Goal: Task Accomplishment & Management: Complete application form

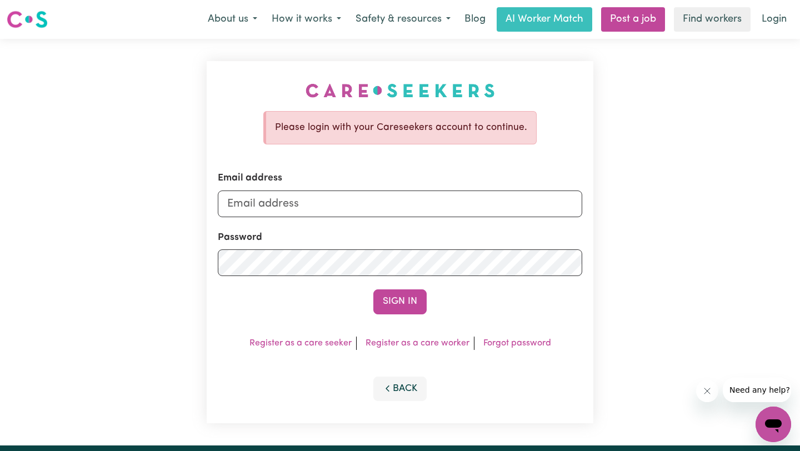
type input "[EMAIL_ADDRESS][DOMAIN_NAME]"
click at [366, 203] on input "[EMAIL_ADDRESS][DOMAIN_NAME]" at bounding box center [400, 204] width 365 height 27
drag, startPoint x: 365, startPoint y: 203, endPoint x: 215, endPoint y: 200, distance: 150.1
click at [215, 200] on div "Please login with your Careseekers account to continue. Email address [EMAIL_AD…" at bounding box center [400, 242] width 387 height 362
click at [373, 290] on button "Sign In" at bounding box center [399, 302] width 53 height 24
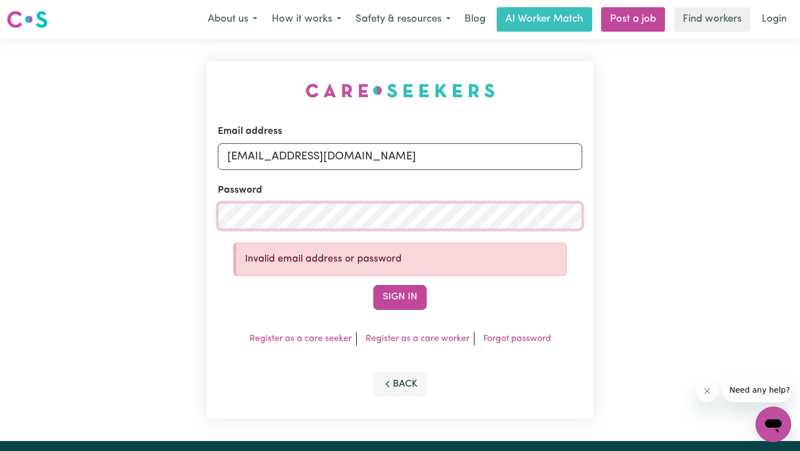
click at [373, 285] on button "Sign In" at bounding box center [399, 297] width 53 height 24
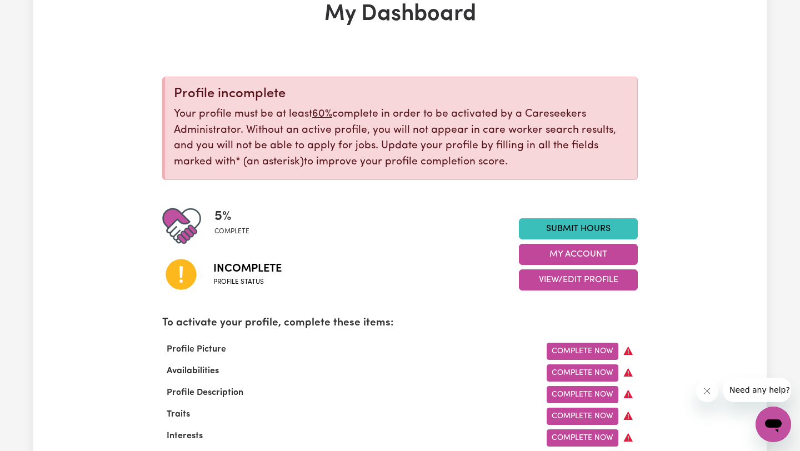
scroll to position [83, 0]
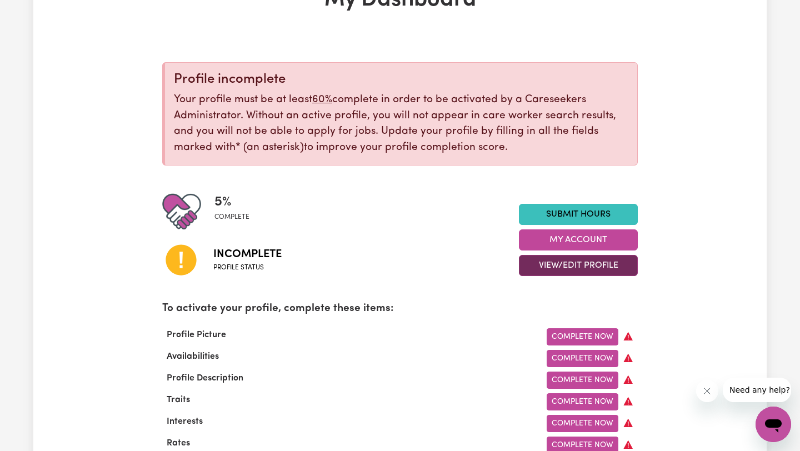
click at [592, 270] on button "View/Edit Profile" at bounding box center [578, 265] width 119 height 21
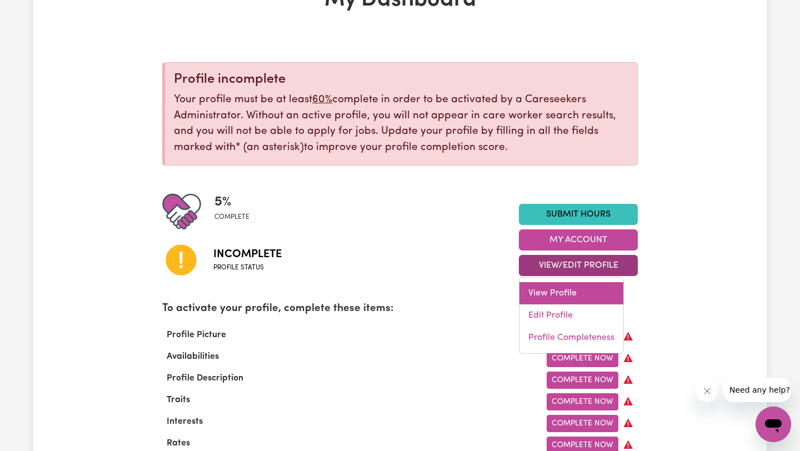
click at [576, 287] on link "View Profile" at bounding box center [572, 293] width 104 height 22
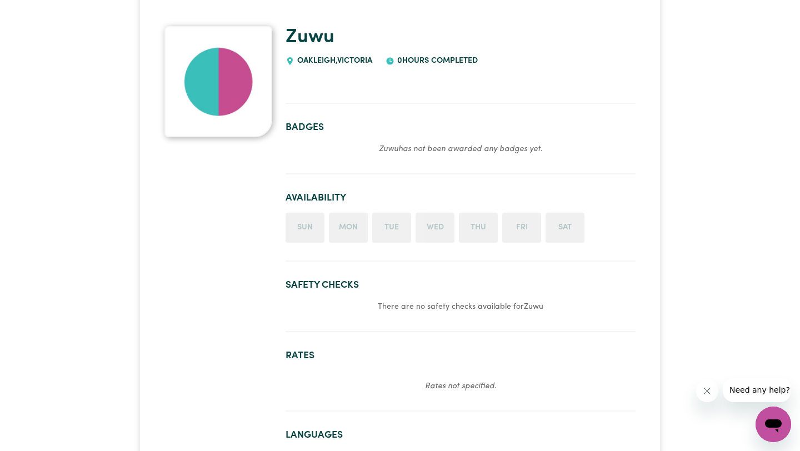
scroll to position [84, 0]
click at [307, 241] on li "Sun" at bounding box center [305, 227] width 39 height 30
click at [304, 228] on li "Sun" at bounding box center [305, 227] width 39 height 30
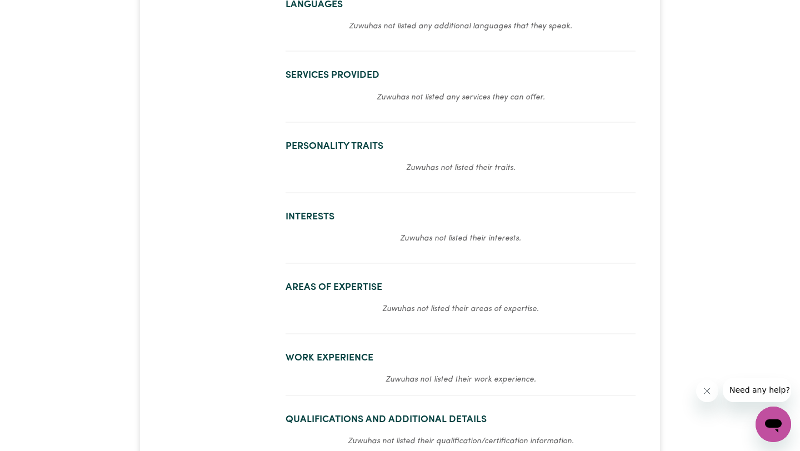
scroll to position [0, 0]
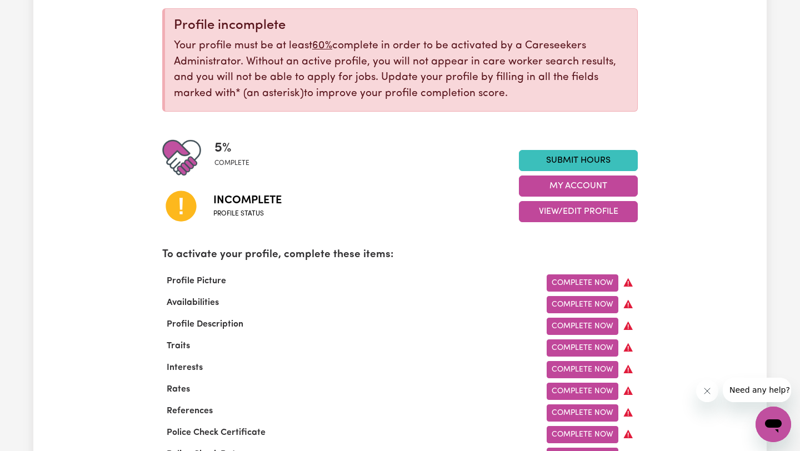
scroll to position [140, 0]
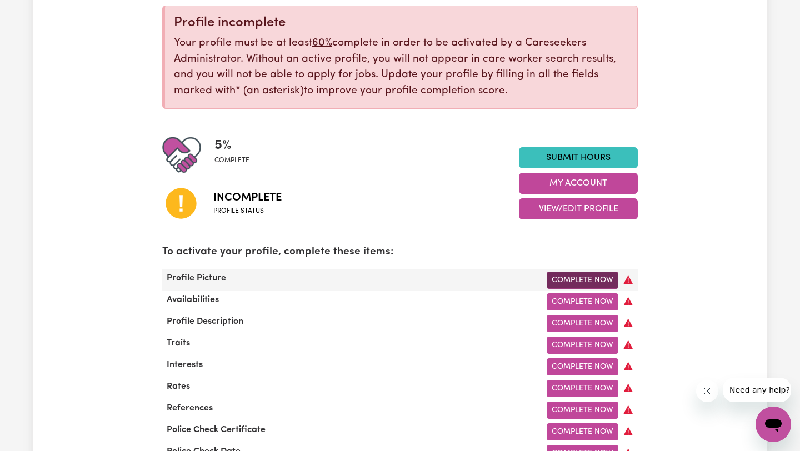
click at [596, 281] on link "Complete Now" at bounding box center [583, 280] width 72 height 17
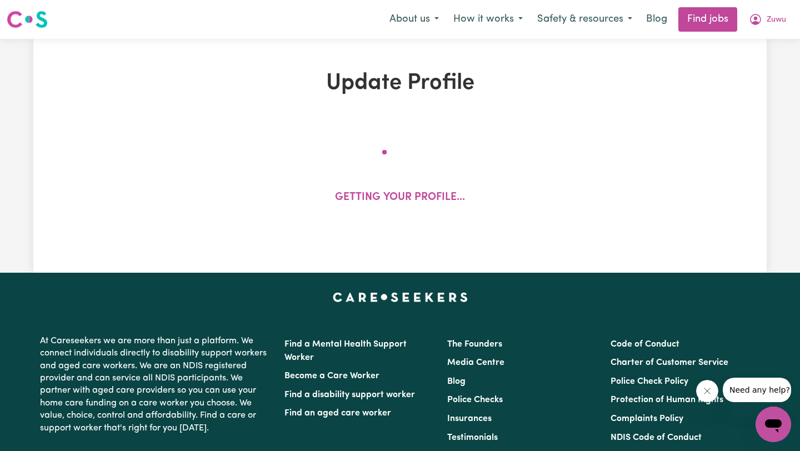
select select "[DEMOGRAPHIC_DATA]"
select select "Australian PR"
select select "Studying a healthcare related degree or qualification"
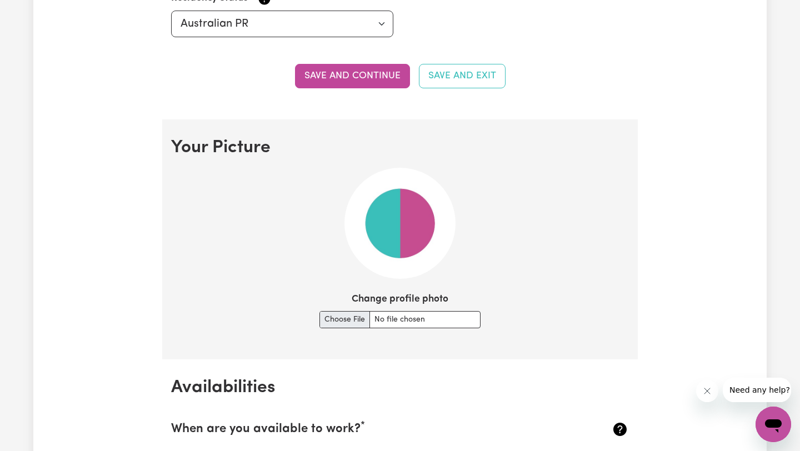
scroll to position [726, 0]
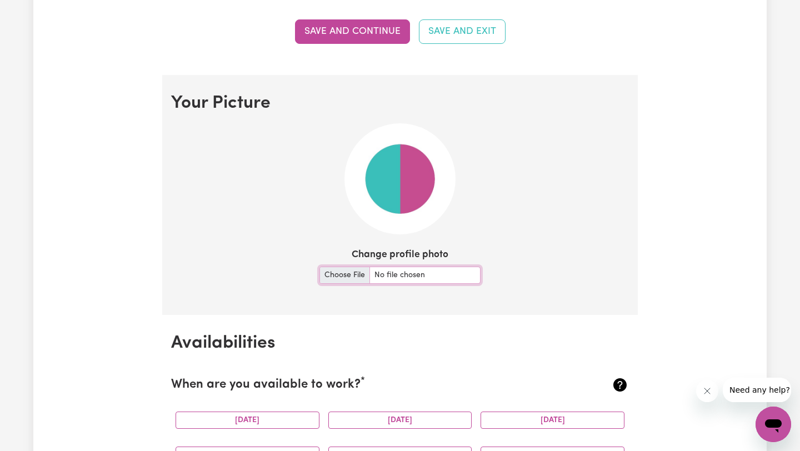
click at [346, 273] on input "Change profile photo" at bounding box center [400, 275] width 161 height 17
click at [350, 275] on input "Change profile photo" at bounding box center [400, 275] width 161 height 17
type input "C:\fakepath\IMG_2475.jpg"
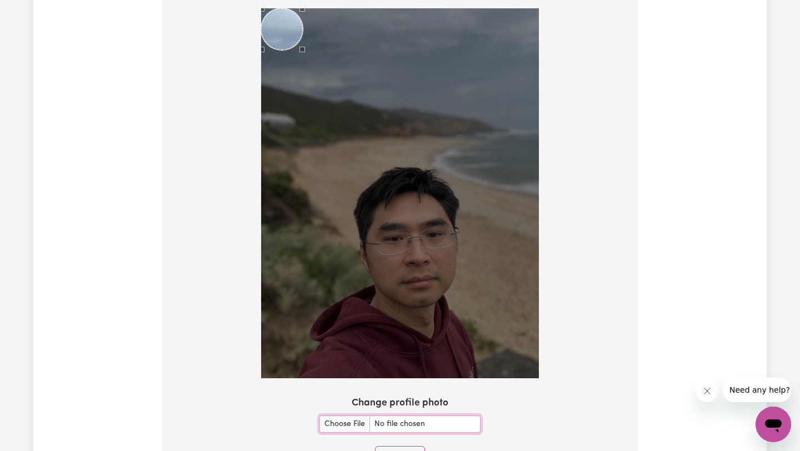
scroll to position [835, 0]
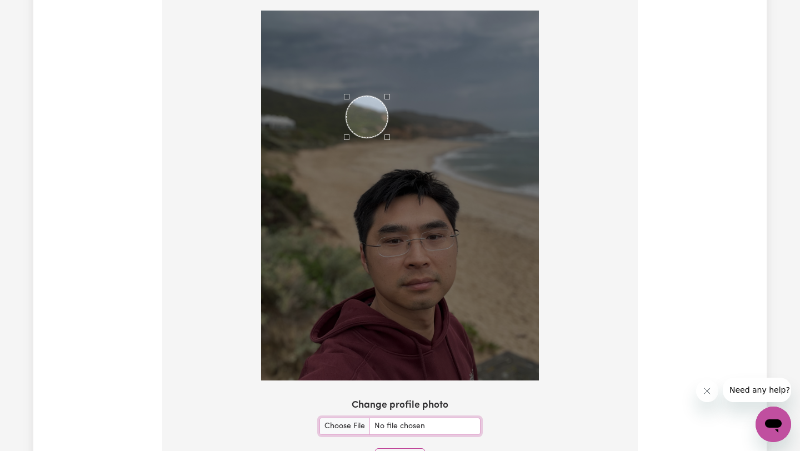
click at [380, 124] on div "Use the arrow keys to move the crop selection area" at bounding box center [367, 117] width 42 height 42
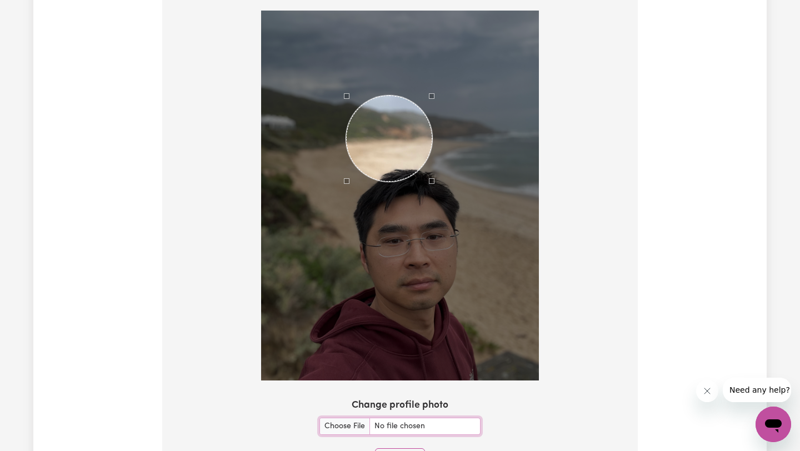
click at [441, 211] on div at bounding box center [400, 196] width 278 height 371
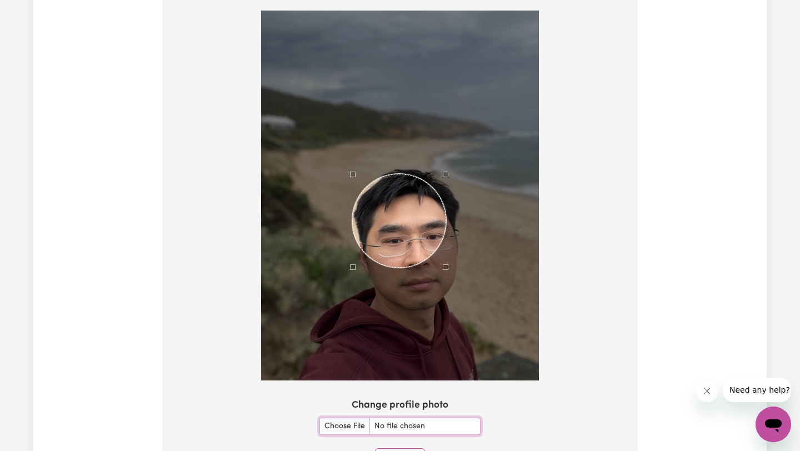
click at [406, 237] on div "Use the arrow keys to move the crop selection area" at bounding box center [399, 221] width 94 height 94
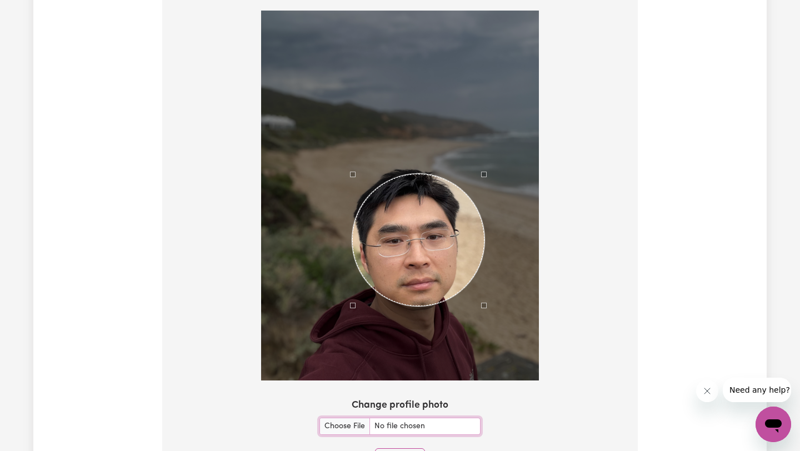
click at [484, 308] on div at bounding box center [400, 196] width 278 height 371
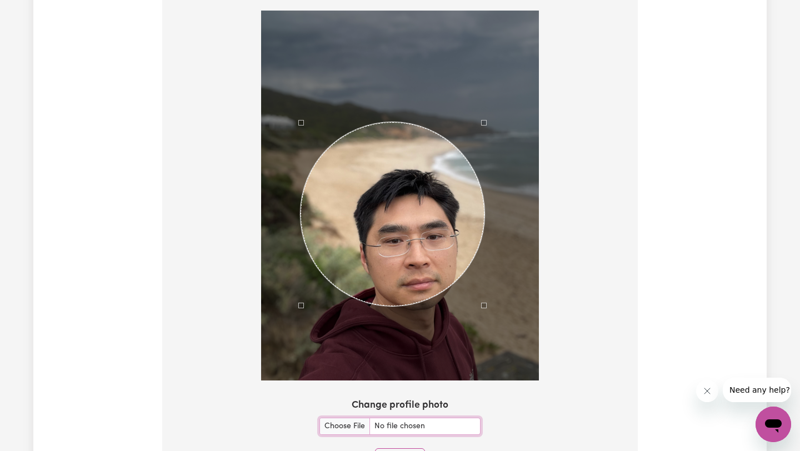
click at [303, 127] on div at bounding box center [400, 196] width 278 height 371
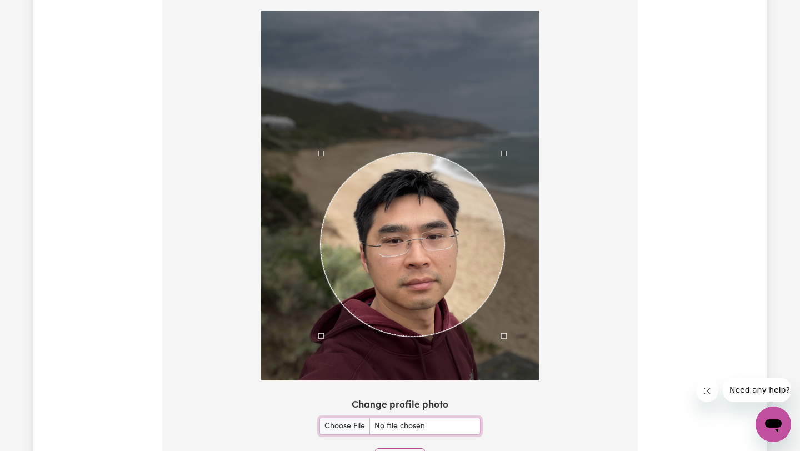
click at [475, 301] on div "Use the arrow keys to move the crop selection area" at bounding box center [413, 245] width 184 height 184
click at [451, 175] on div "Use the arrow keys to move the crop selection area" at bounding box center [413, 245] width 184 height 184
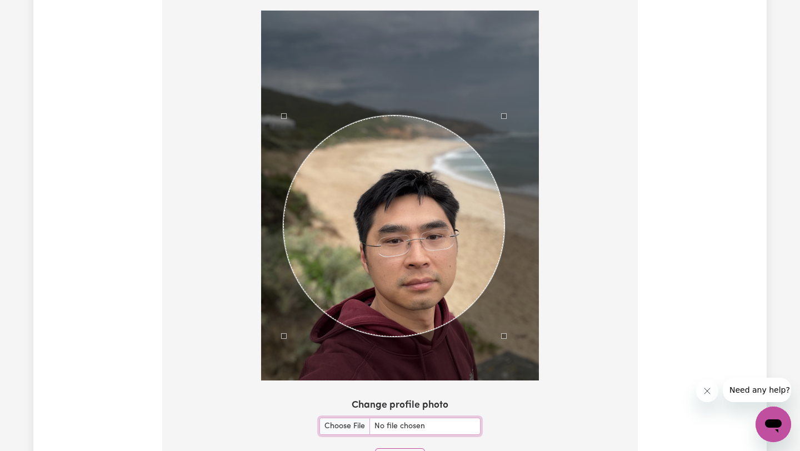
click at [286, 111] on div at bounding box center [400, 196] width 278 height 371
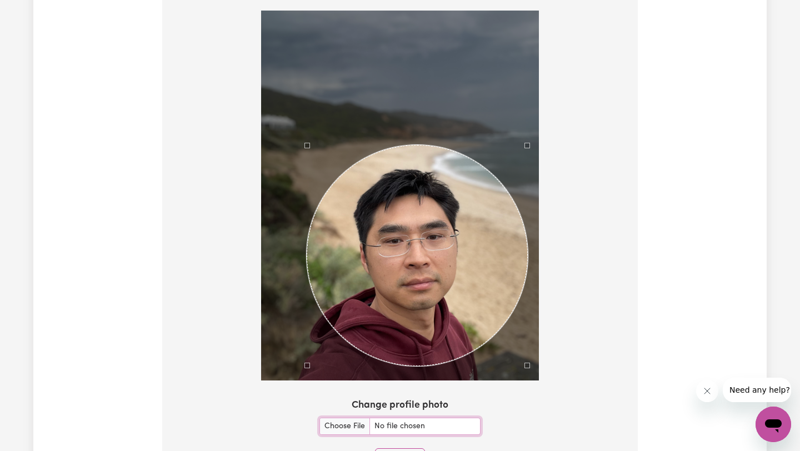
click at [395, 236] on div "Use the arrow keys to move the crop selection area" at bounding box center [417, 255] width 221 height 221
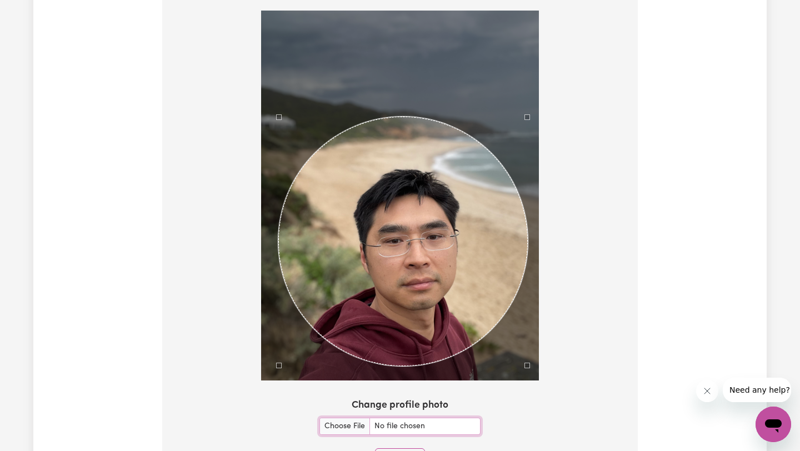
click at [280, 102] on div at bounding box center [400, 196] width 278 height 371
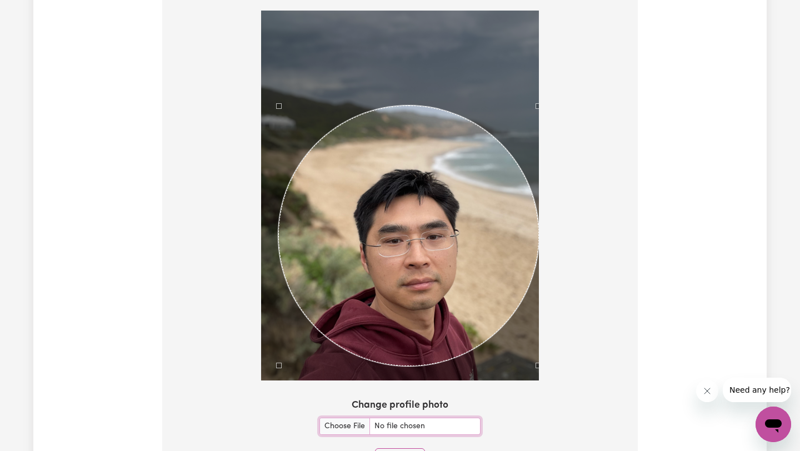
click at [549, 106] on div at bounding box center [400, 198] width 458 height 375
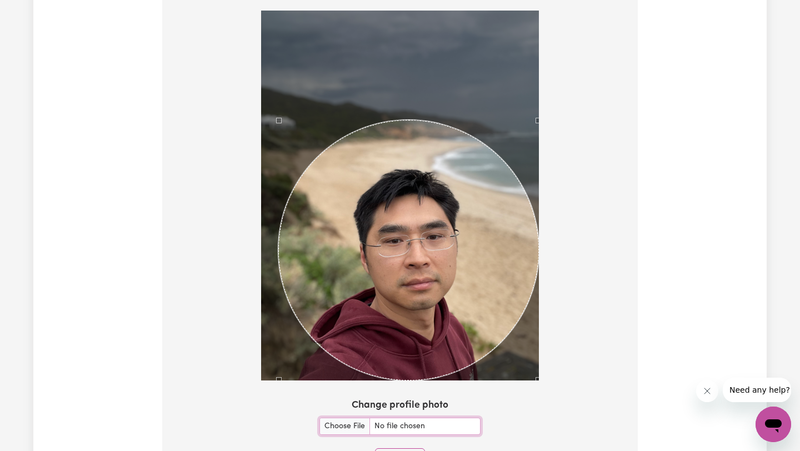
click at [464, 226] on div "Use the arrow keys to move the crop selection area" at bounding box center [408, 250] width 261 height 261
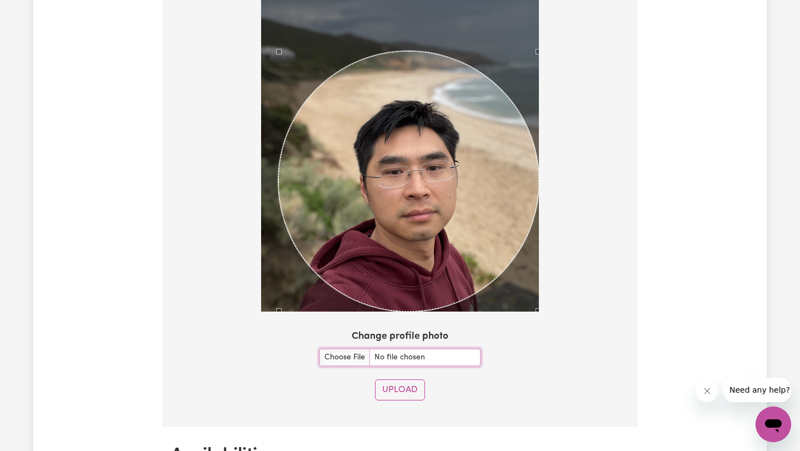
scroll to position [903, 0]
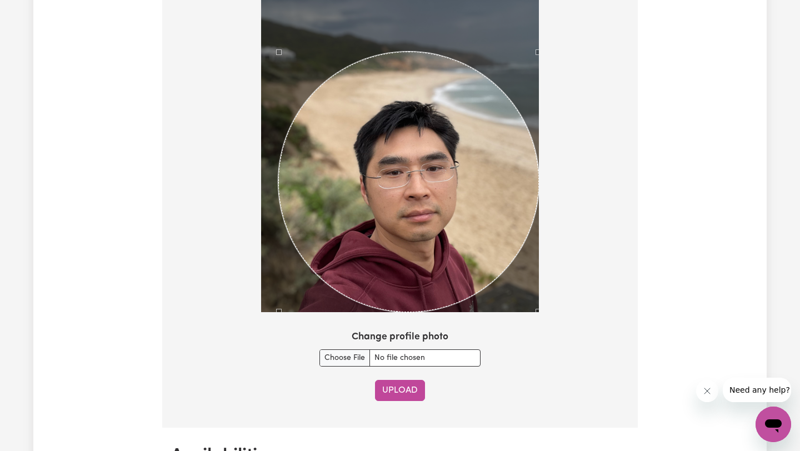
click at [400, 389] on button "Upload" at bounding box center [400, 390] width 50 height 21
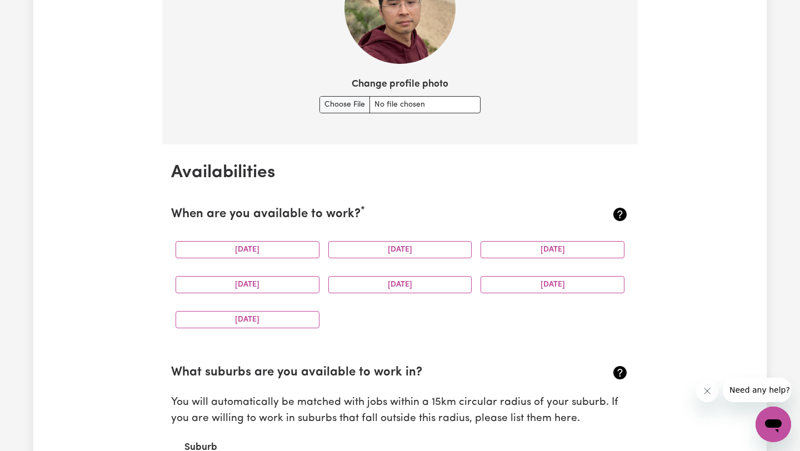
scroll to position [904, 0]
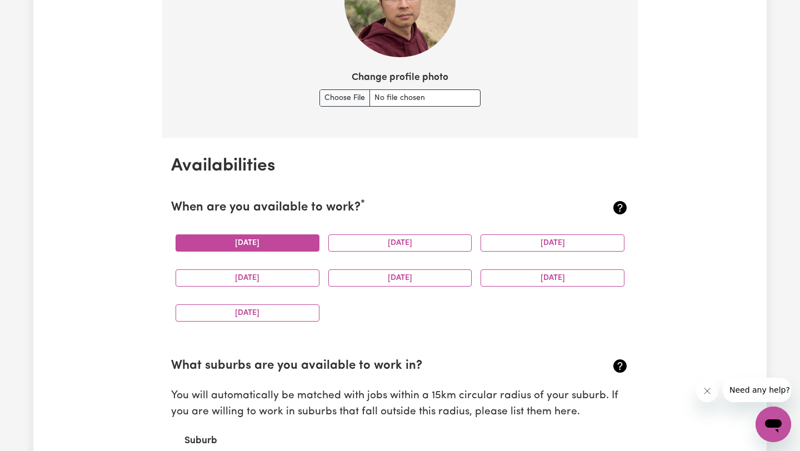
click at [300, 245] on button "[DATE]" at bounding box center [248, 243] width 144 height 17
click at [272, 241] on button "[DATE]" at bounding box center [248, 243] width 144 height 17
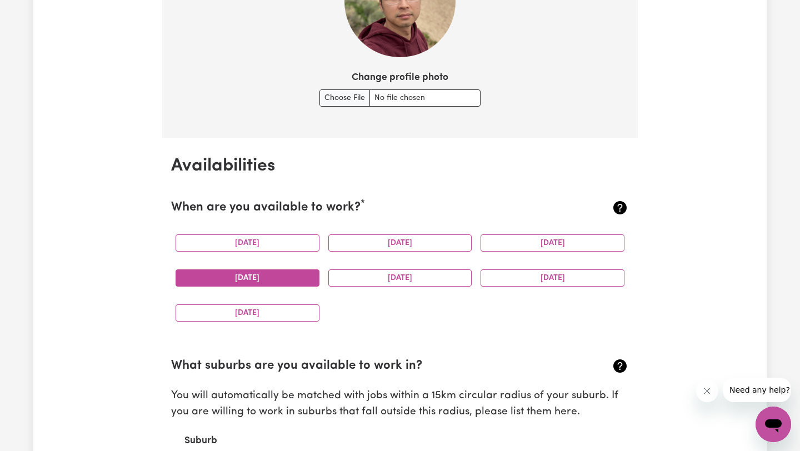
click at [271, 278] on button "[DATE]" at bounding box center [248, 278] width 144 height 17
click at [281, 317] on button "[DATE]" at bounding box center [248, 313] width 144 height 17
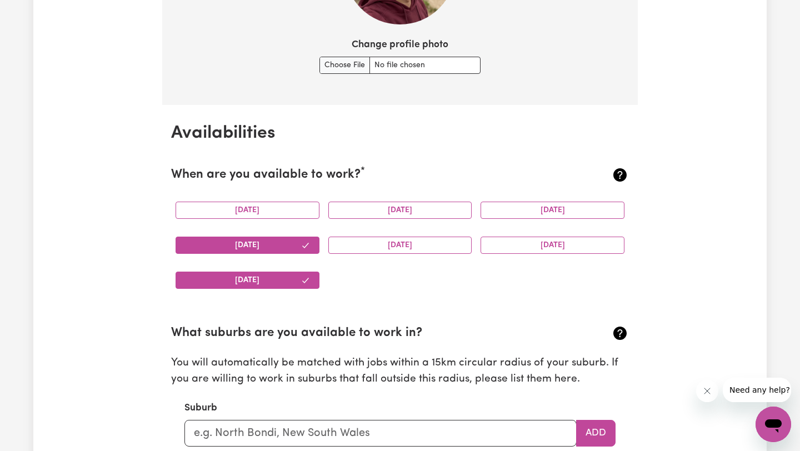
scroll to position [946, 0]
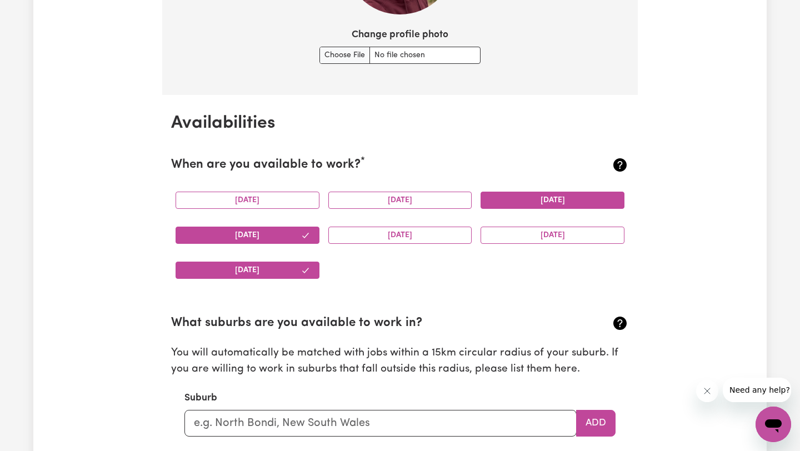
click at [545, 200] on button "[DATE]" at bounding box center [553, 200] width 144 height 17
click at [250, 206] on button "[DATE]" at bounding box center [248, 200] width 144 height 17
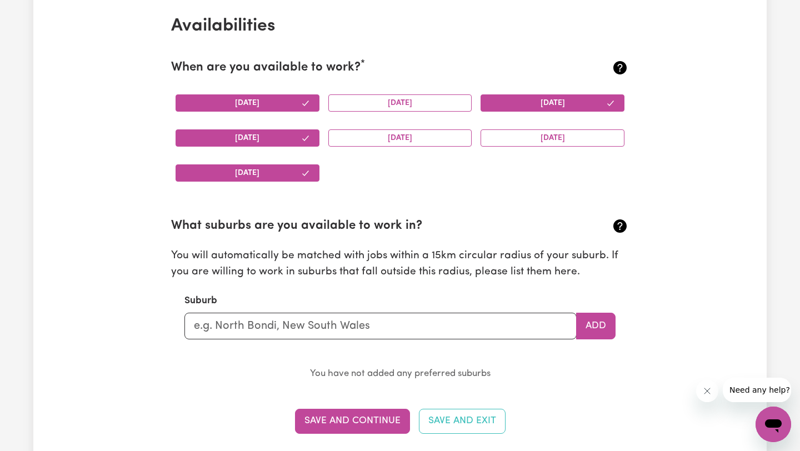
scroll to position [1067, 0]
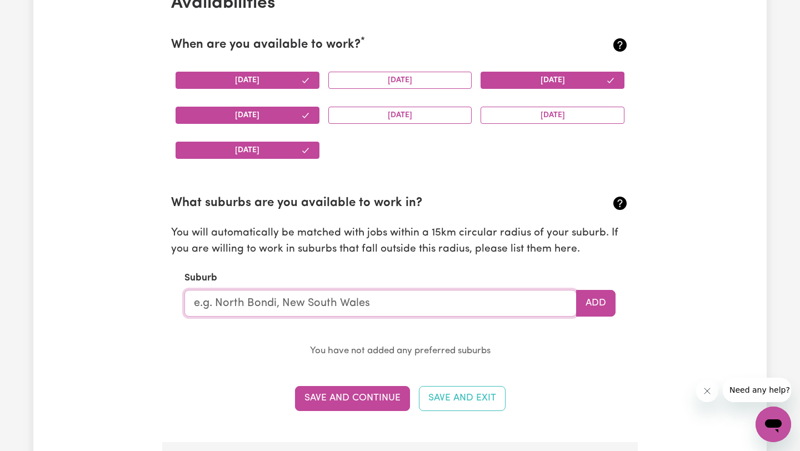
click at [342, 312] on input "text" at bounding box center [381, 303] width 392 height 27
type input "o"
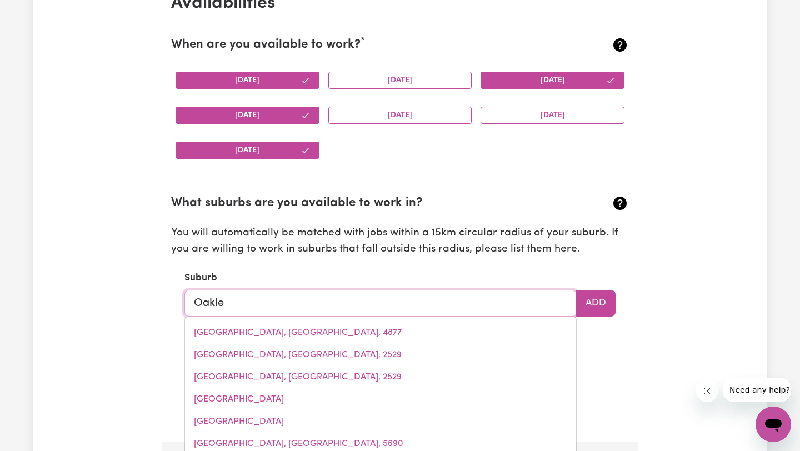
type input "Oaklei"
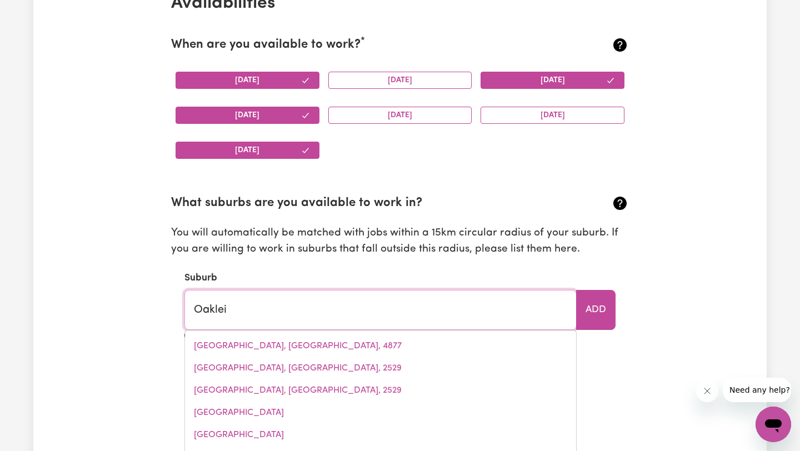
type input "[GEOGRAPHIC_DATA], [GEOGRAPHIC_DATA], 3166"
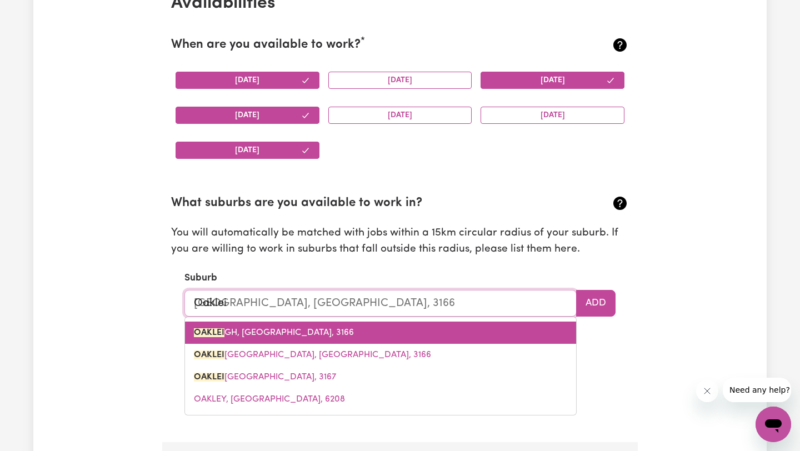
click at [258, 333] on span "[GEOGRAPHIC_DATA], [GEOGRAPHIC_DATA], 3166" at bounding box center [274, 332] width 160 height 9
type input "[GEOGRAPHIC_DATA], [GEOGRAPHIC_DATA], 3166"
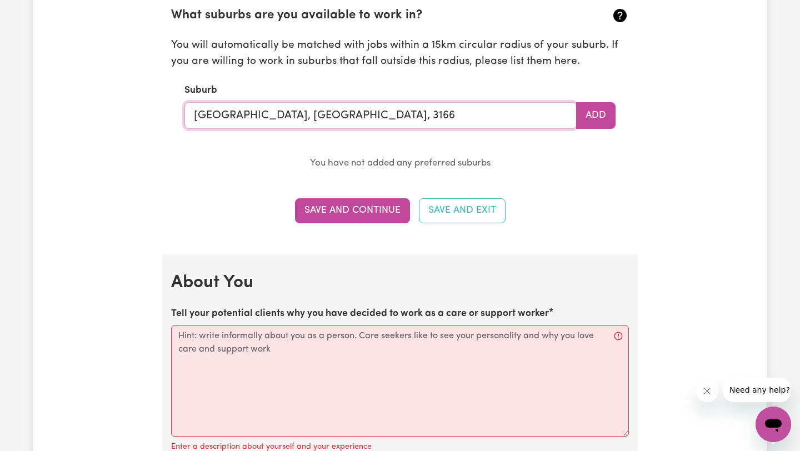
scroll to position [1258, 0]
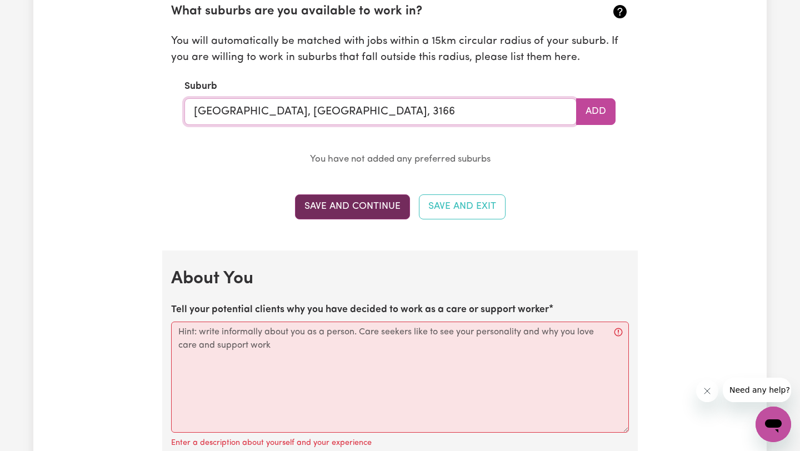
type input "[GEOGRAPHIC_DATA], [GEOGRAPHIC_DATA], 3166"
click at [361, 212] on button "Save and Continue" at bounding box center [352, 207] width 115 height 24
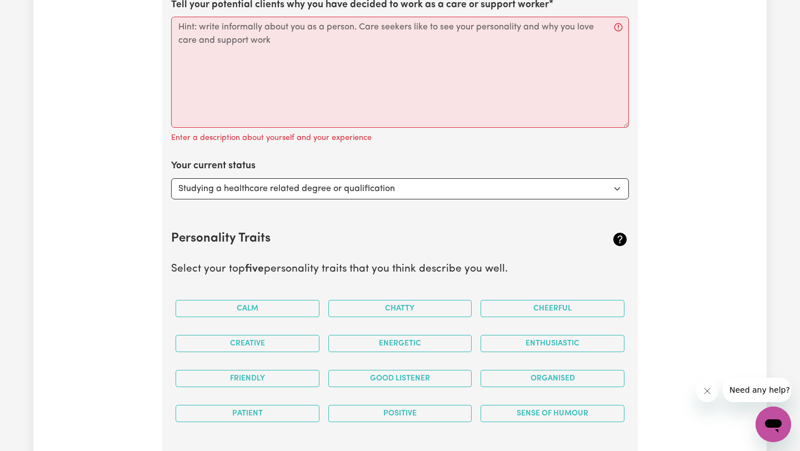
scroll to position [1489, 0]
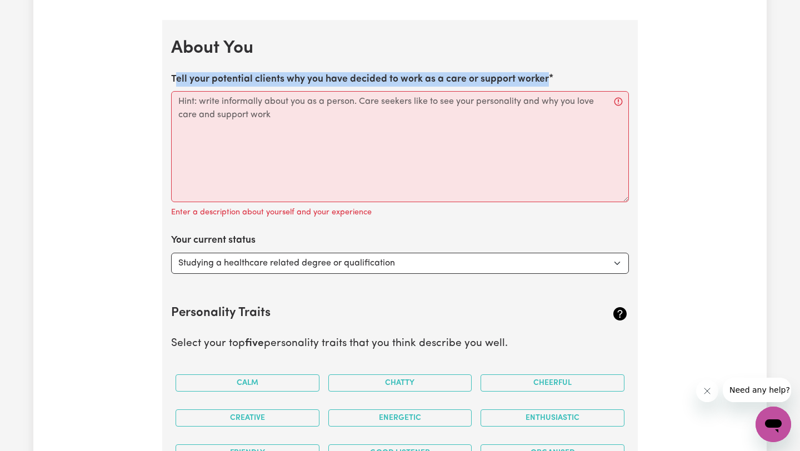
drag, startPoint x: 174, startPoint y: 77, endPoint x: 556, endPoint y: 79, distance: 381.8
click at [556, 79] on div "Tell your potential clients why you have decided to work as a care or support w…" at bounding box center [400, 146] width 458 height 148
click at [508, 74] on label "Tell your potential clients why you have decided to work as a care or support w…" at bounding box center [360, 79] width 378 height 14
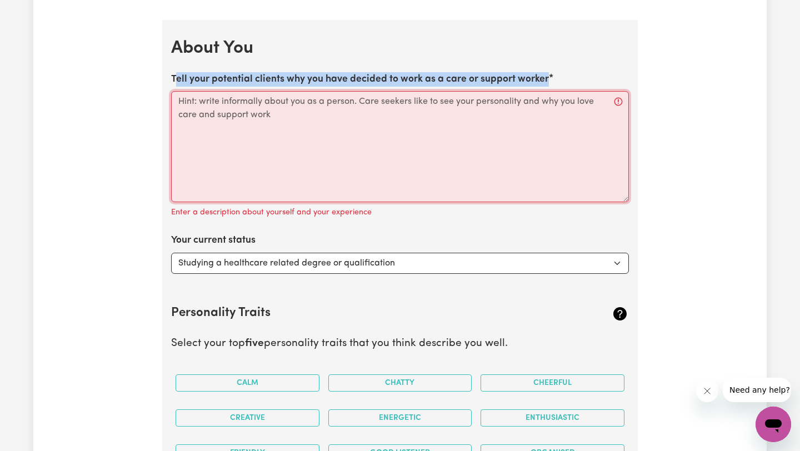
click at [508, 91] on textarea "Tell your potential clients why you have decided to work as a care or support w…" at bounding box center [400, 146] width 458 height 111
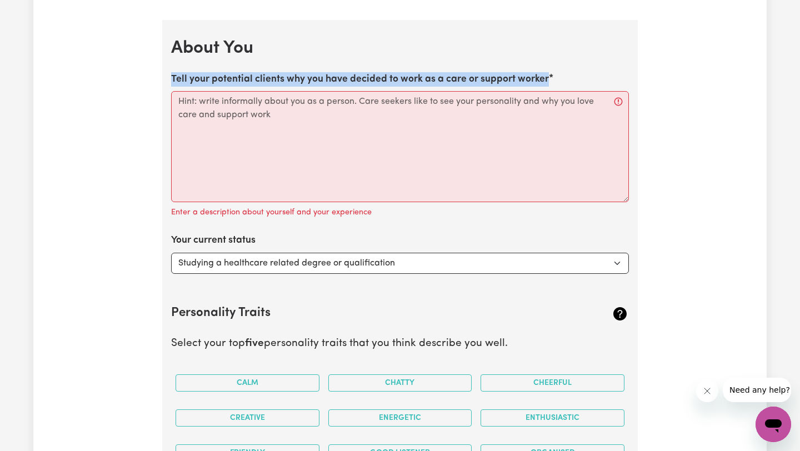
drag, startPoint x: 173, startPoint y: 74, endPoint x: 556, endPoint y: 81, distance: 382.4
click at [556, 81] on div "Tell your potential clients why you have decided to work as a care or support w…" at bounding box center [400, 146] width 458 height 148
copy label "Tell your potential clients why you have decided to work as a care or support w…"
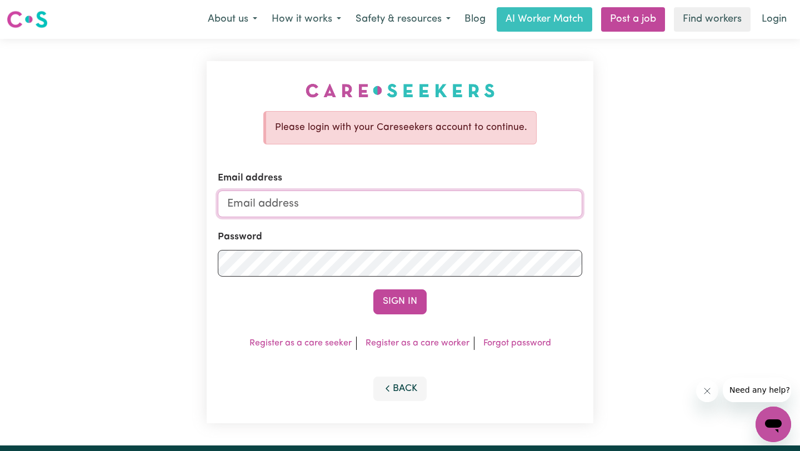
click at [307, 205] on input "Email address" at bounding box center [400, 204] width 365 height 27
type input "[EMAIL_ADDRESS][DOMAIN_NAME]"
click at [373, 290] on button "Sign In" at bounding box center [399, 302] width 53 height 24
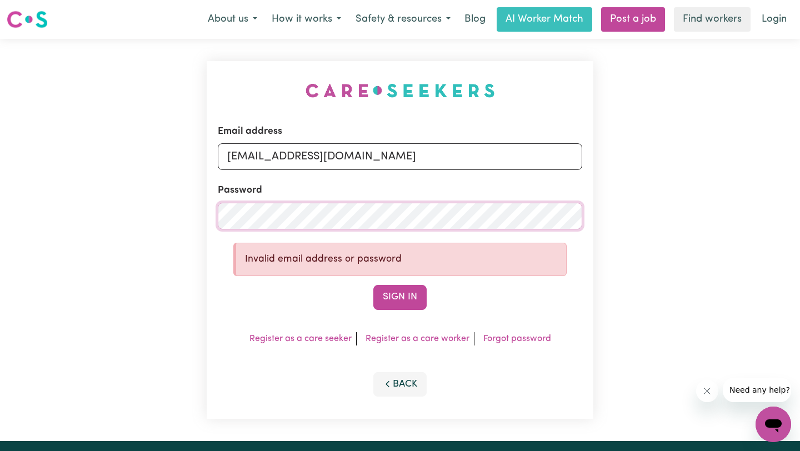
click at [373, 285] on button "Sign In" at bounding box center [399, 297] width 53 height 24
click at [177, 216] on div "Email address [EMAIL_ADDRESS][DOMAIN_NAME] Password Invalid email address or pa…" at bounding box center [400, 240] width 800 height 402
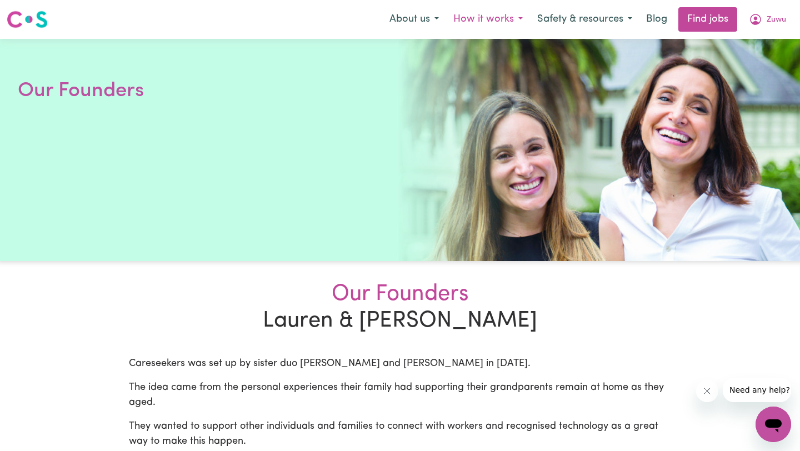
click at [512, 18] on button "How it works" at bounding box center [488, 19] width 84 height 23
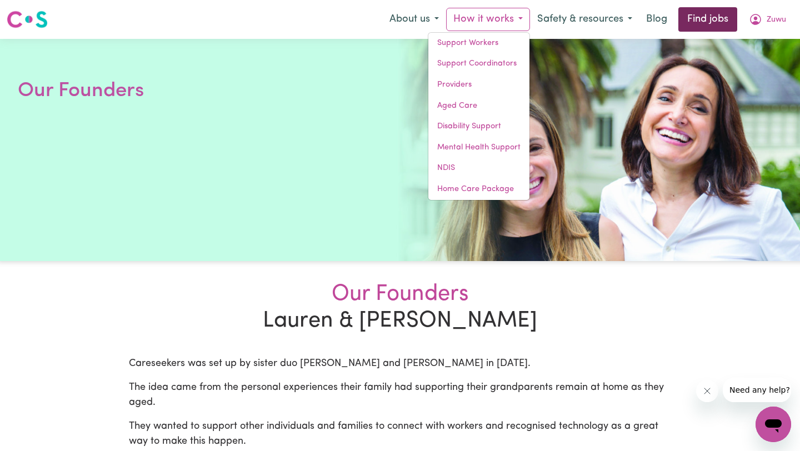
click at [712, 22] on link "Find jobs" at bounding box center [708, 19] width 59 height 24
